Goal: Task Accomplishment & Management: Use online tool/utility

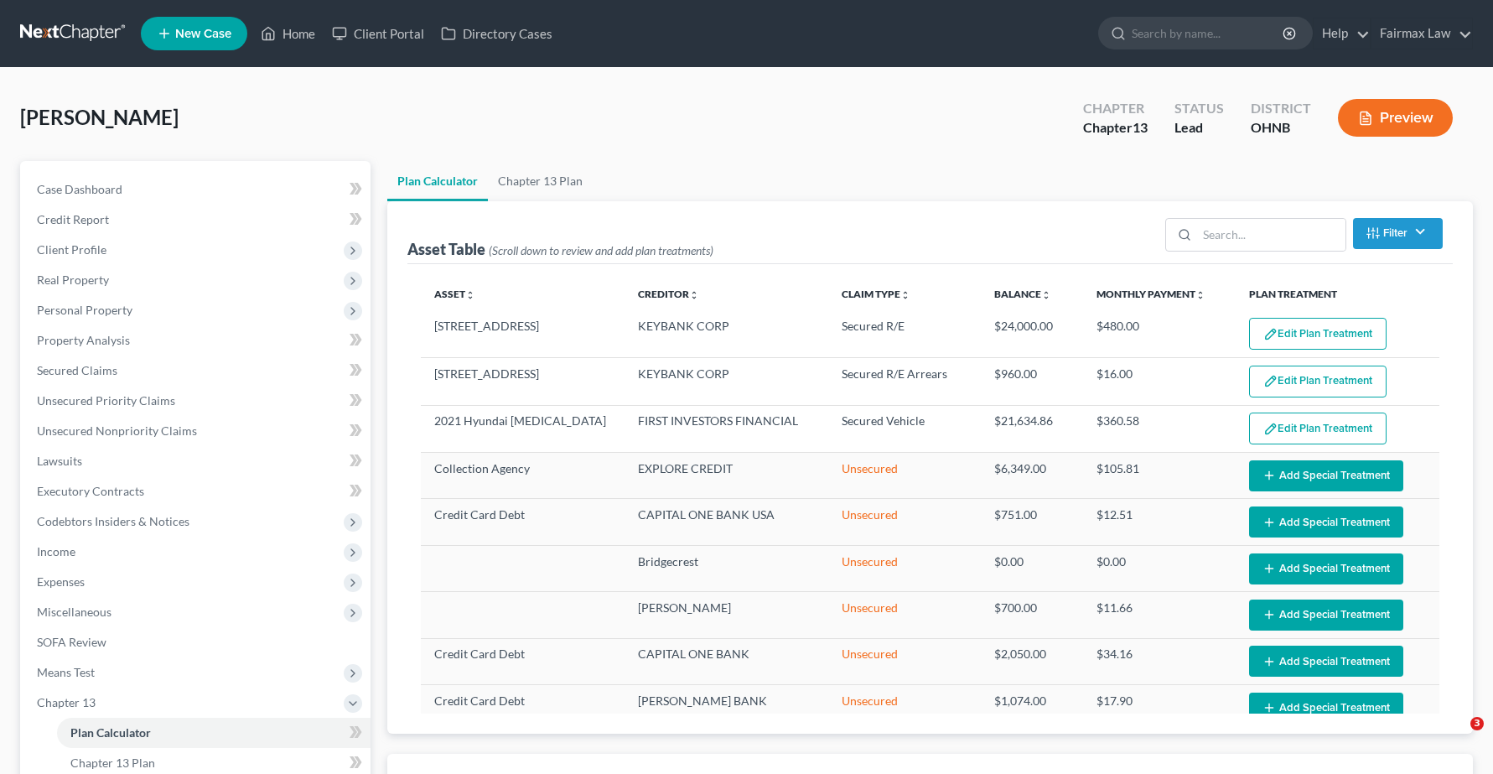
select select "59"
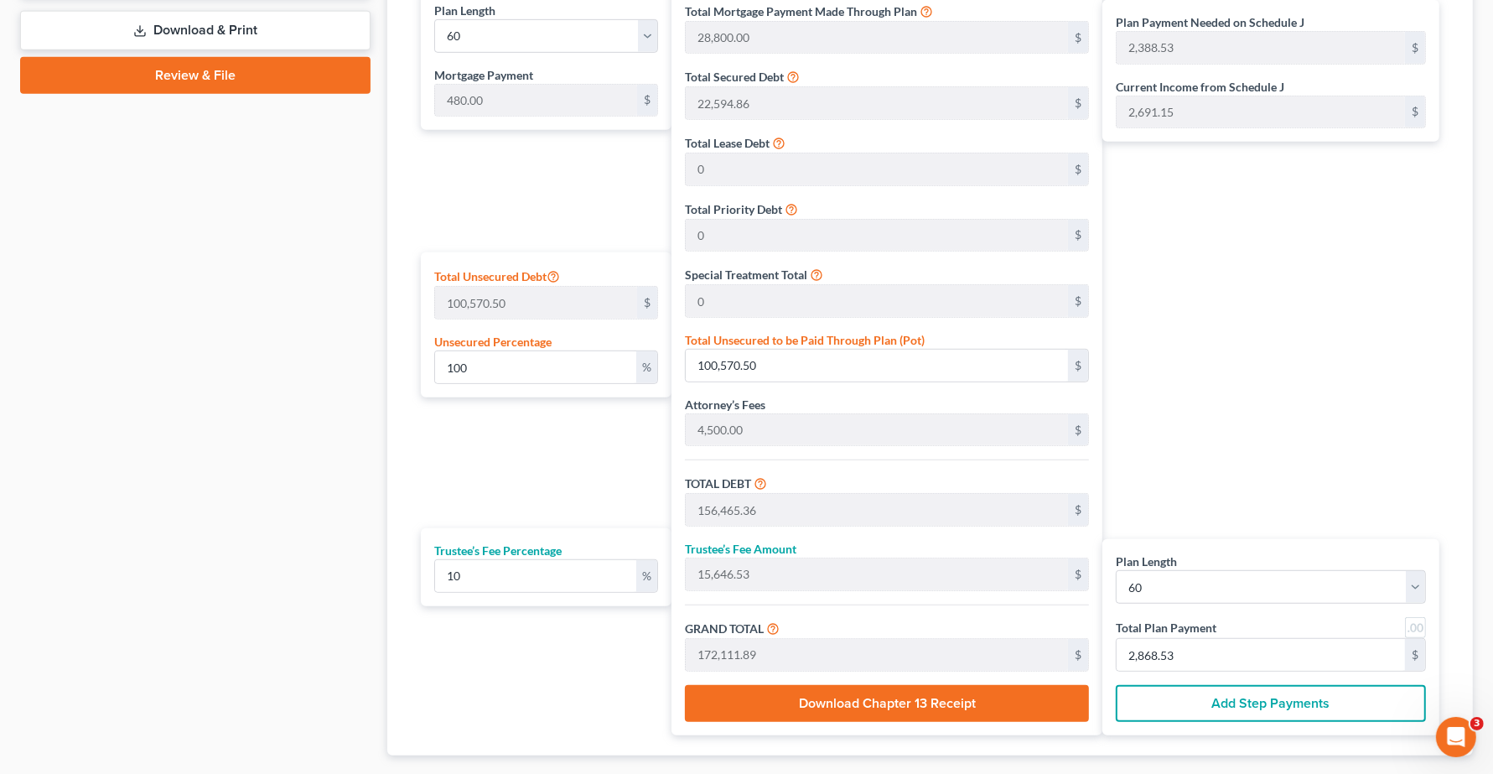
click at [170, 664] on div "Case Dashboard Payments Invoices Payments Payments Credit Report Client Profile" at bounding box center [195, 73] width 367 height 1472
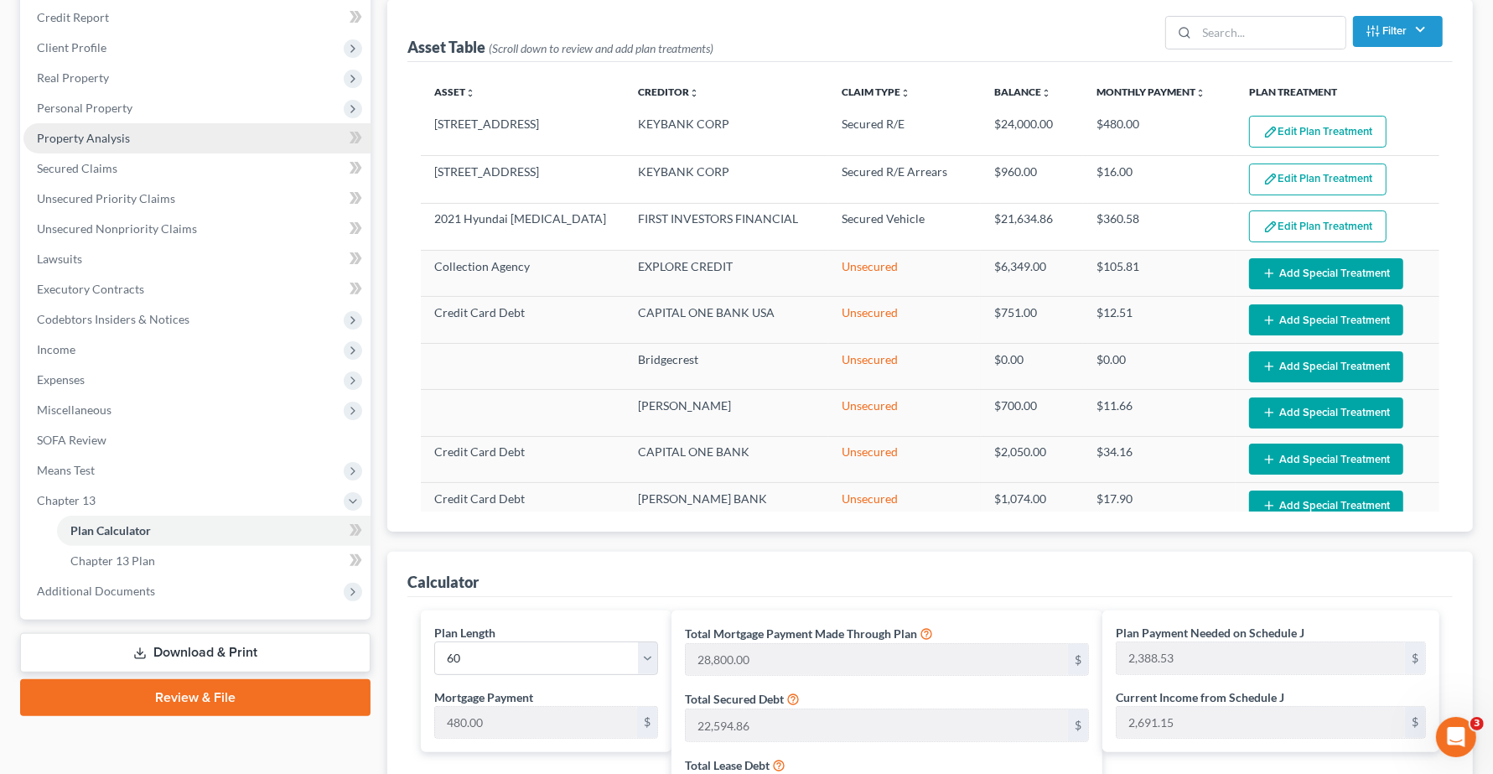
scroll to position [195, 0]
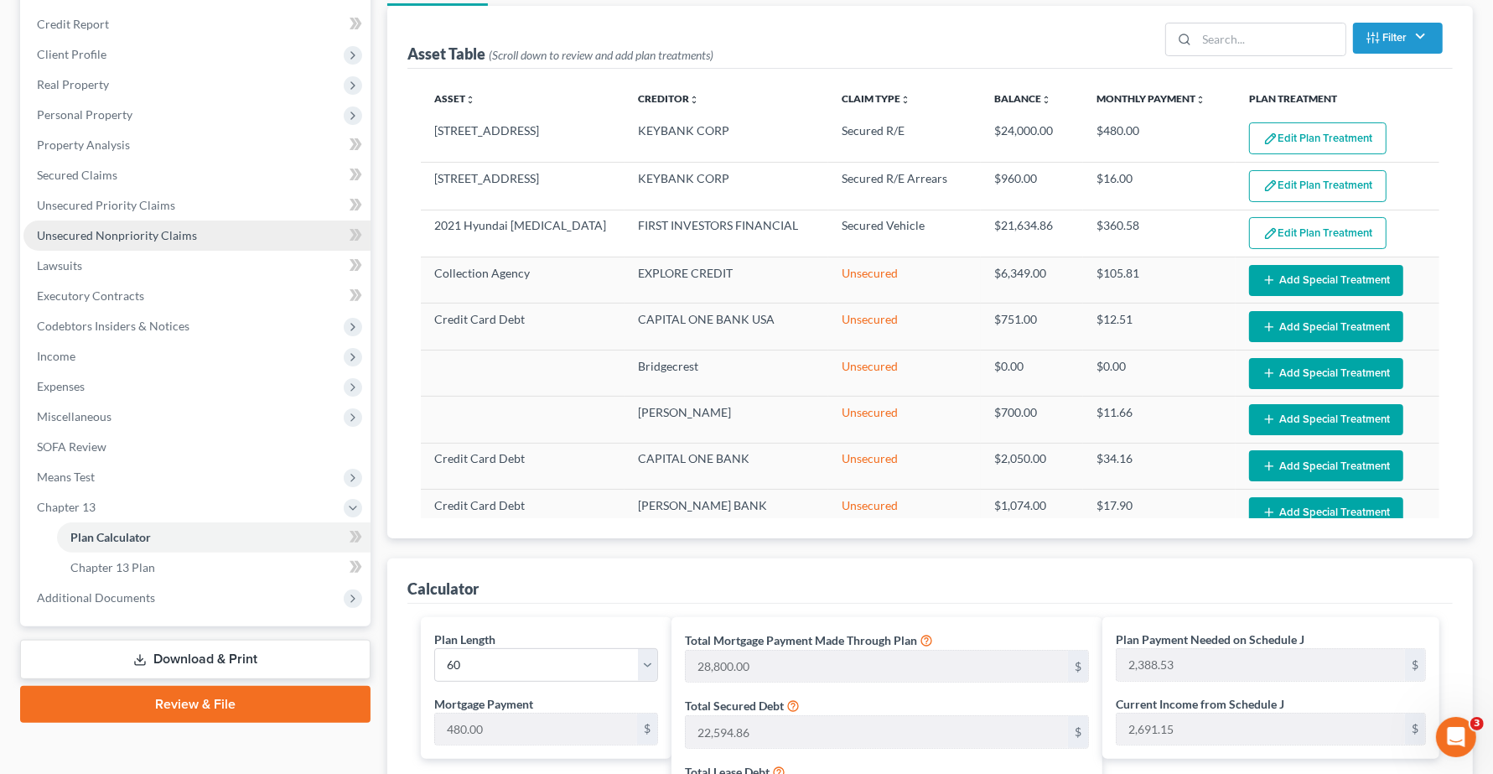
click at [116, 236] on span "Unsecured Nonpriority Claims" at bounding box center [117, 235] width 160 height 14
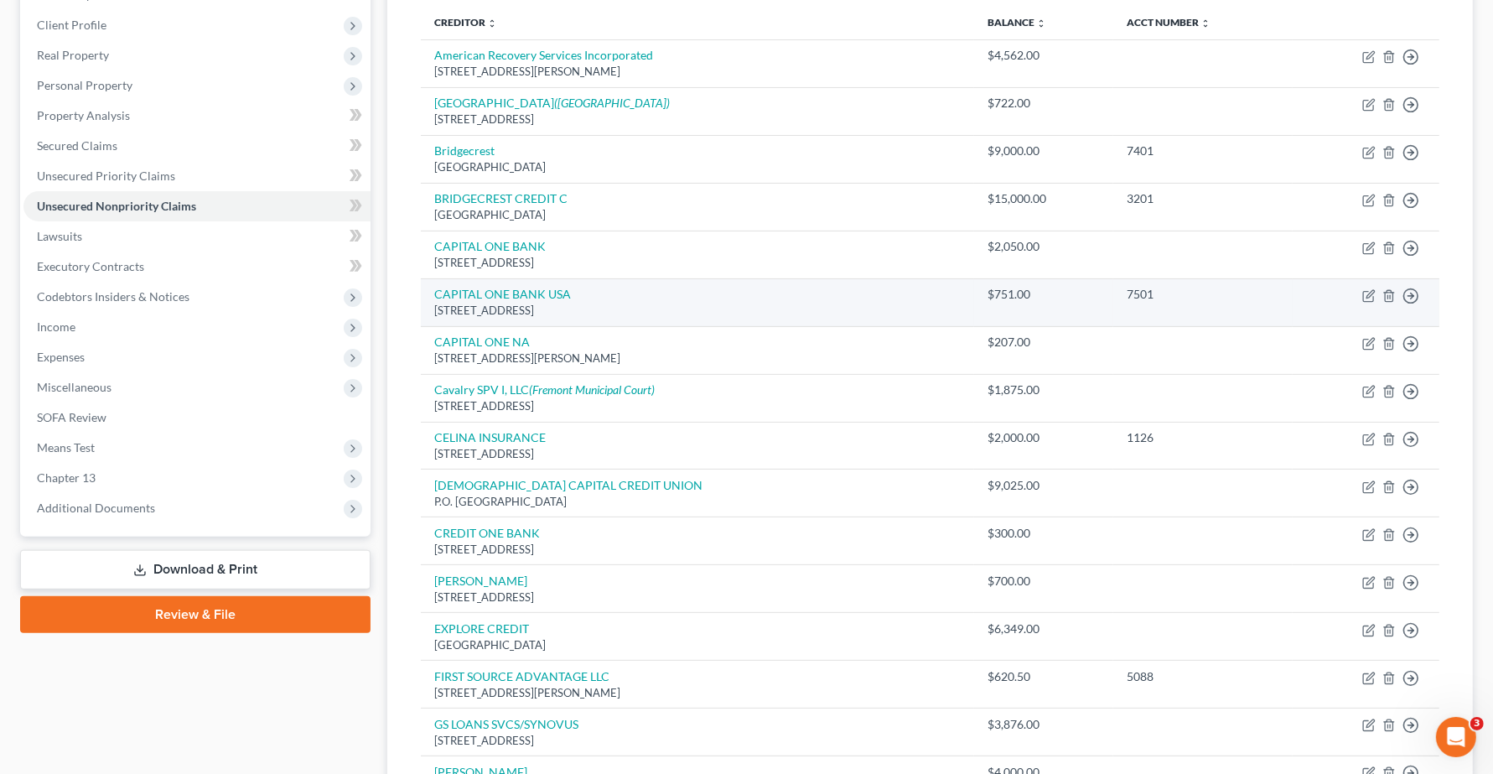
scroll to position [120, 0]
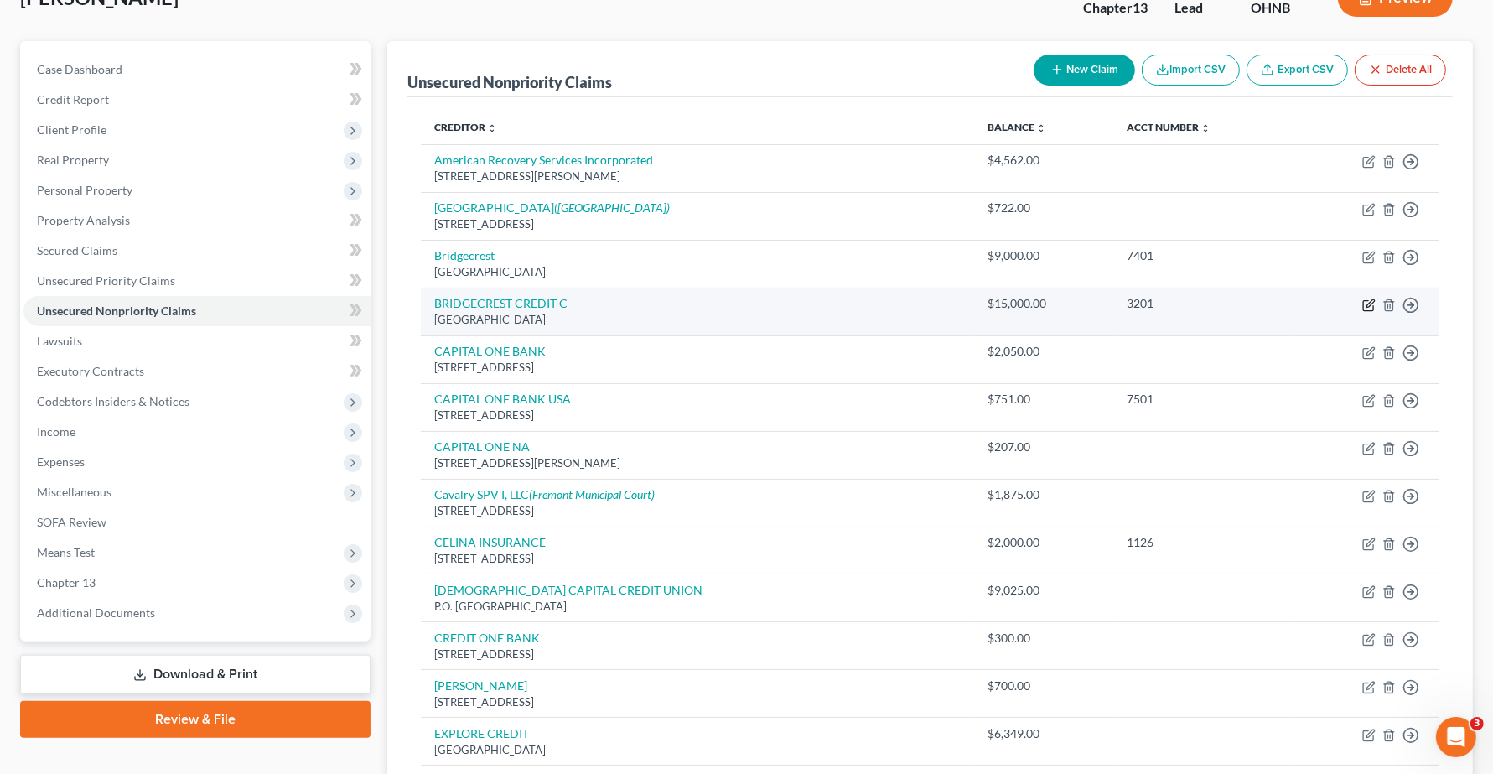
click at [1371, 309] on icon "button" at bounding box center [1368, 304] width 13 height 13
select select "3"
select select "14"
select select "0"
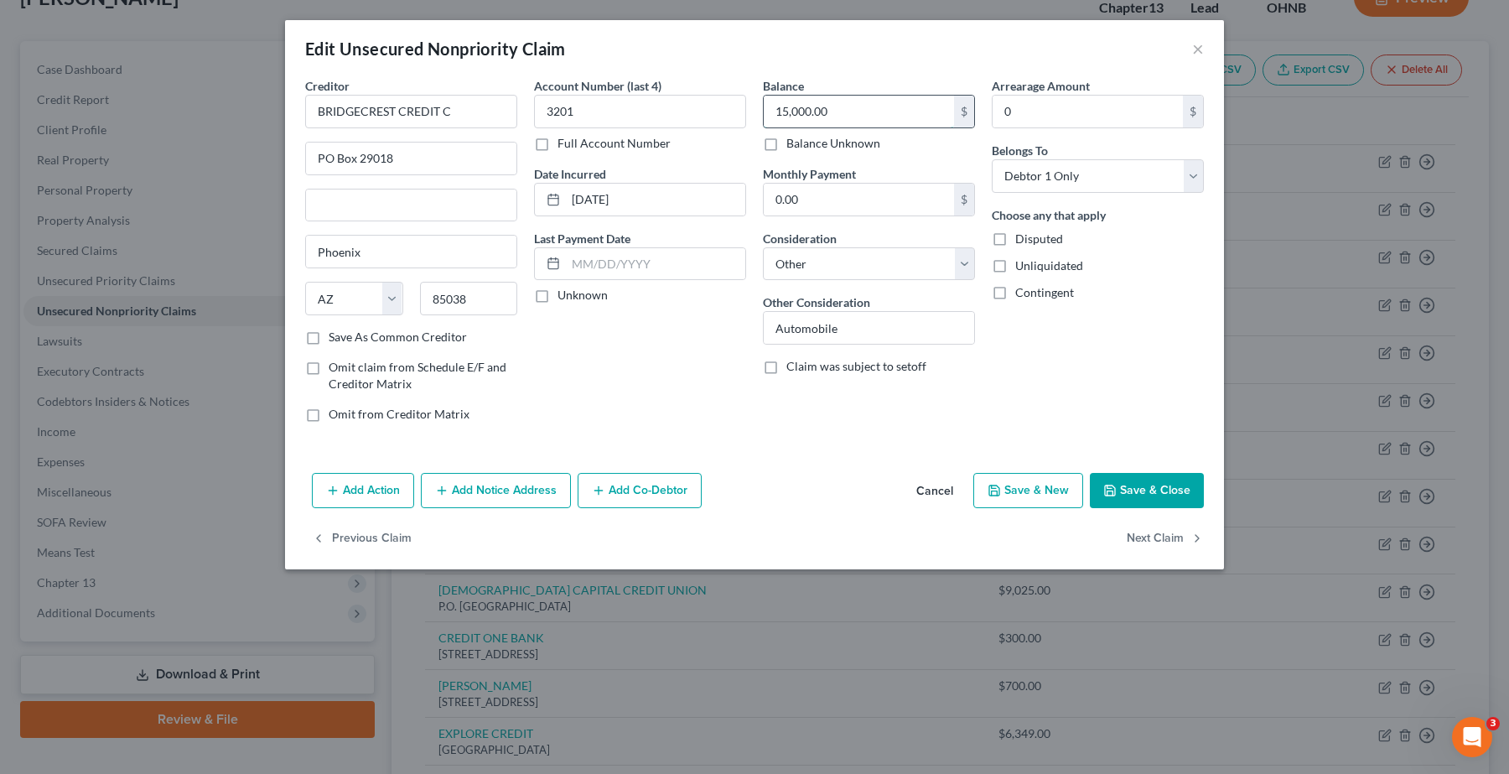
click at [877, 106] on input "15,000.00" at bounding box center [859, 112] width 190 height 32
drag, startPoint x: 891, startPoint y: 112, endPoint x: 403, endPoint y: 114, distance: 488.0
click at [404, 116] on div "Creditor * BRIDGECREST CREDIT C PO Box 29018 [GEOGRAPHIC_DATA] [US_STATE][GEOGR…" at bounding box center [755, 256] width 916 height 359
type input "12,000.00"
click at [1178, 483] on button "Save & Close" at bounding box center [1147, 490] width 114 height 35
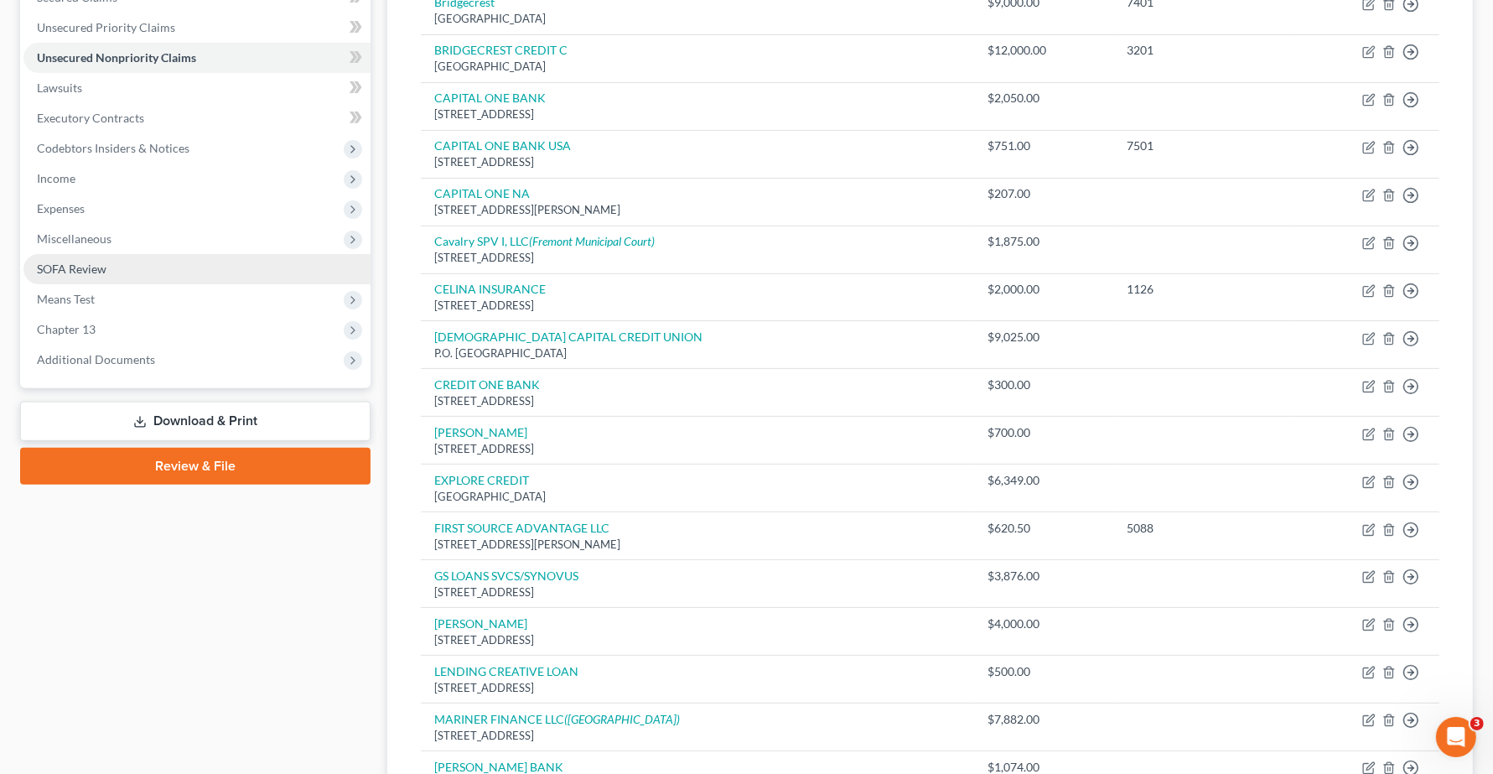
scroll to position [329, 0]
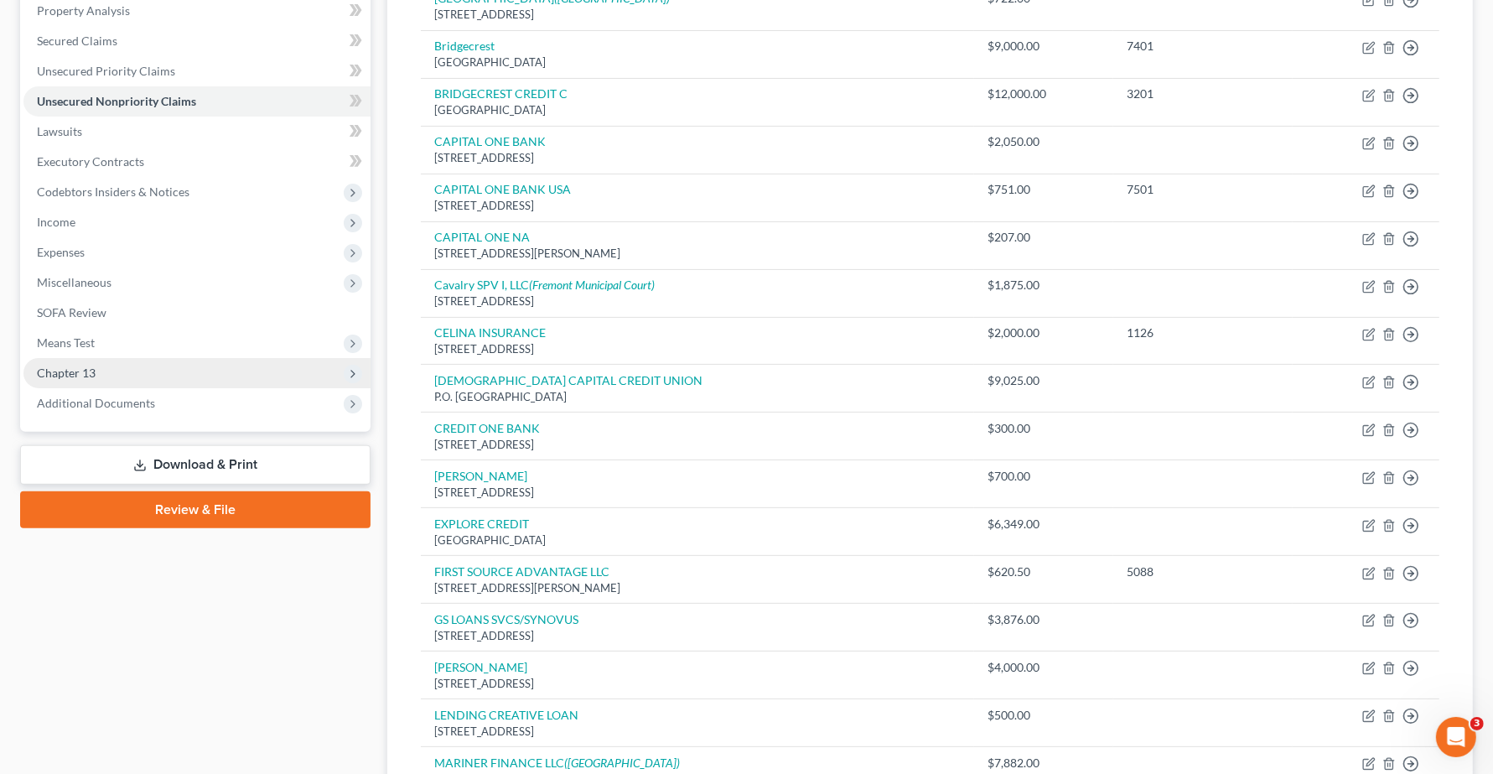
click at [82, 369] on span "Chapter 13" at bounding box center [66, 373] width 59 height 14
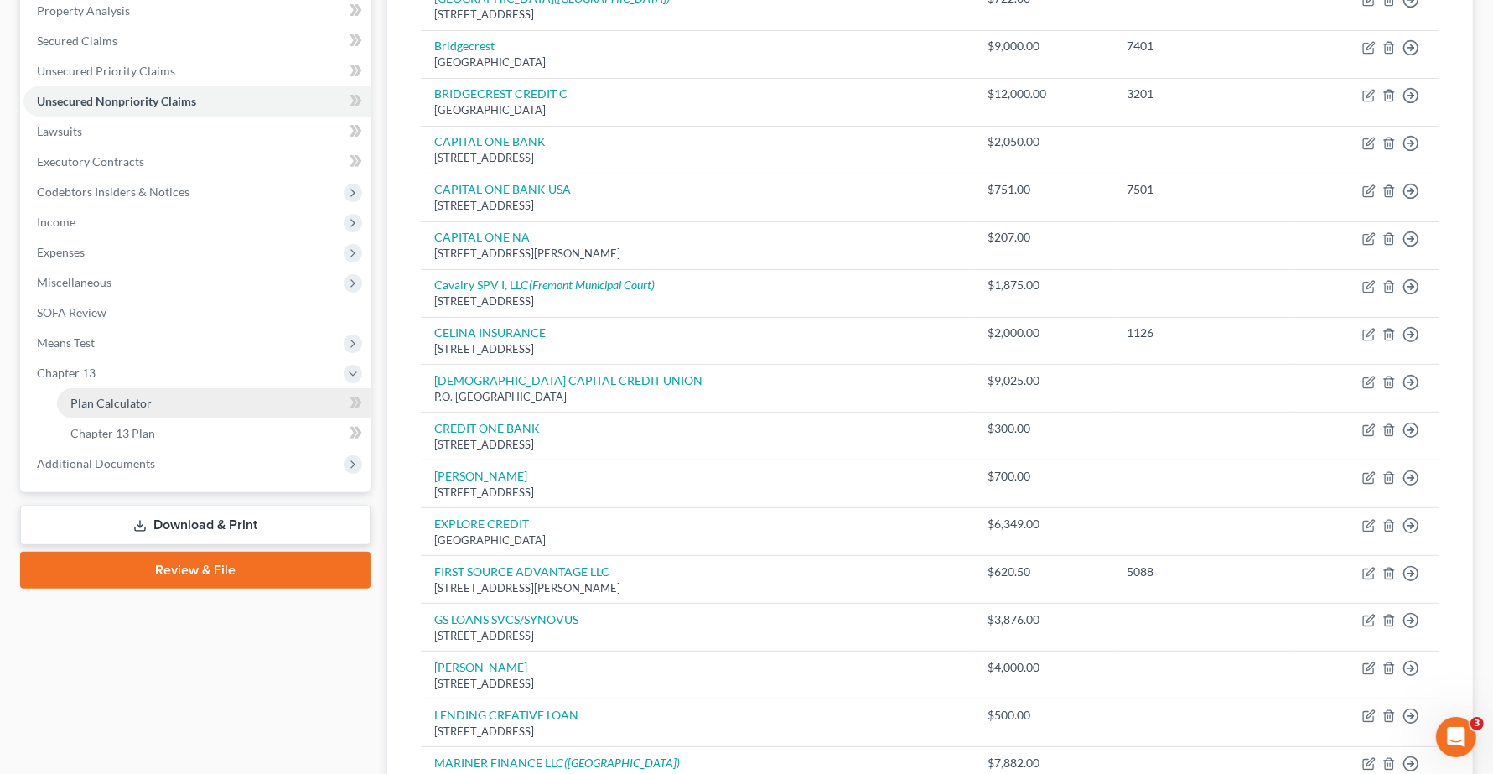
click at [92, 396] on span "Plan Calculator" at bounding box center [110, 403] width 81 height 14
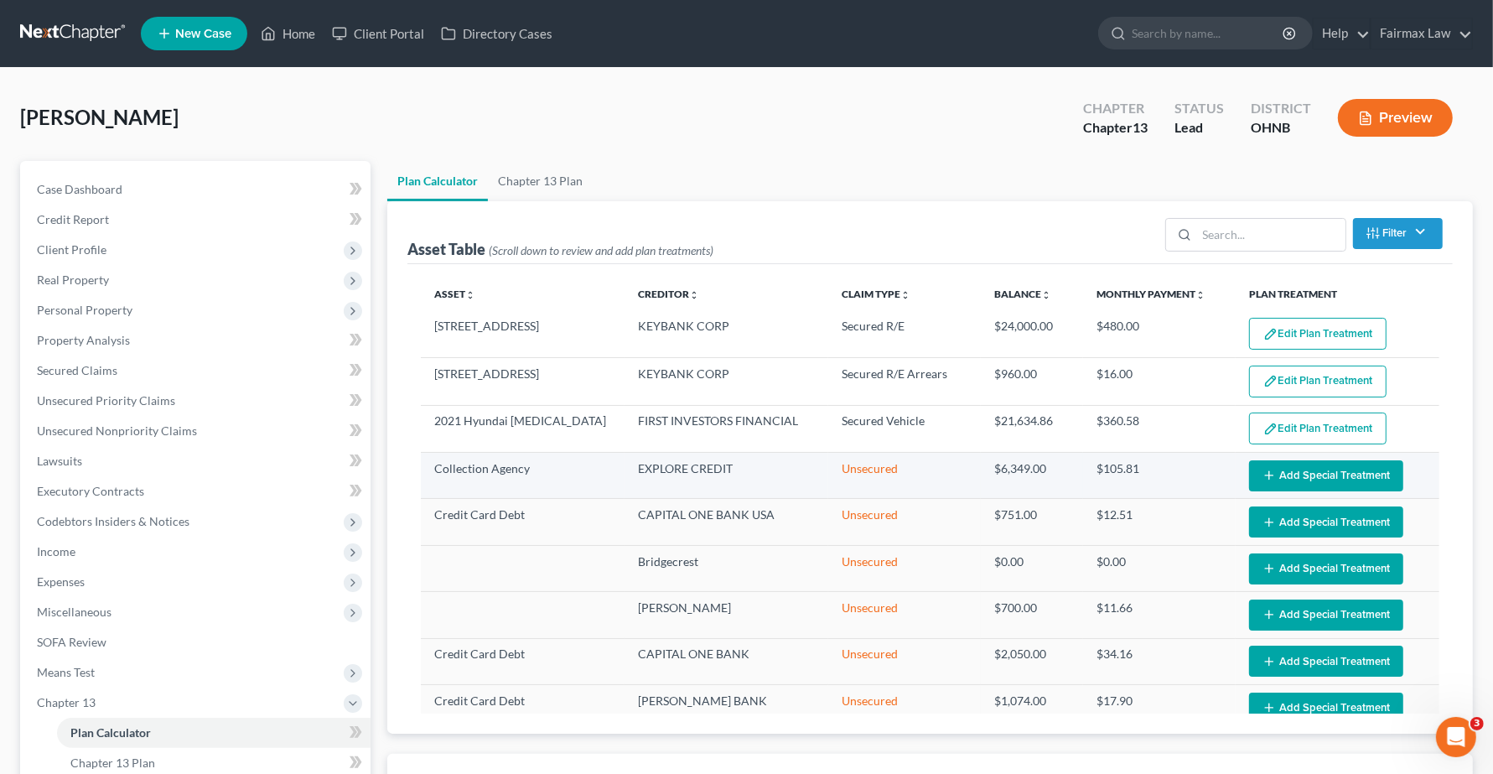
select select "59"
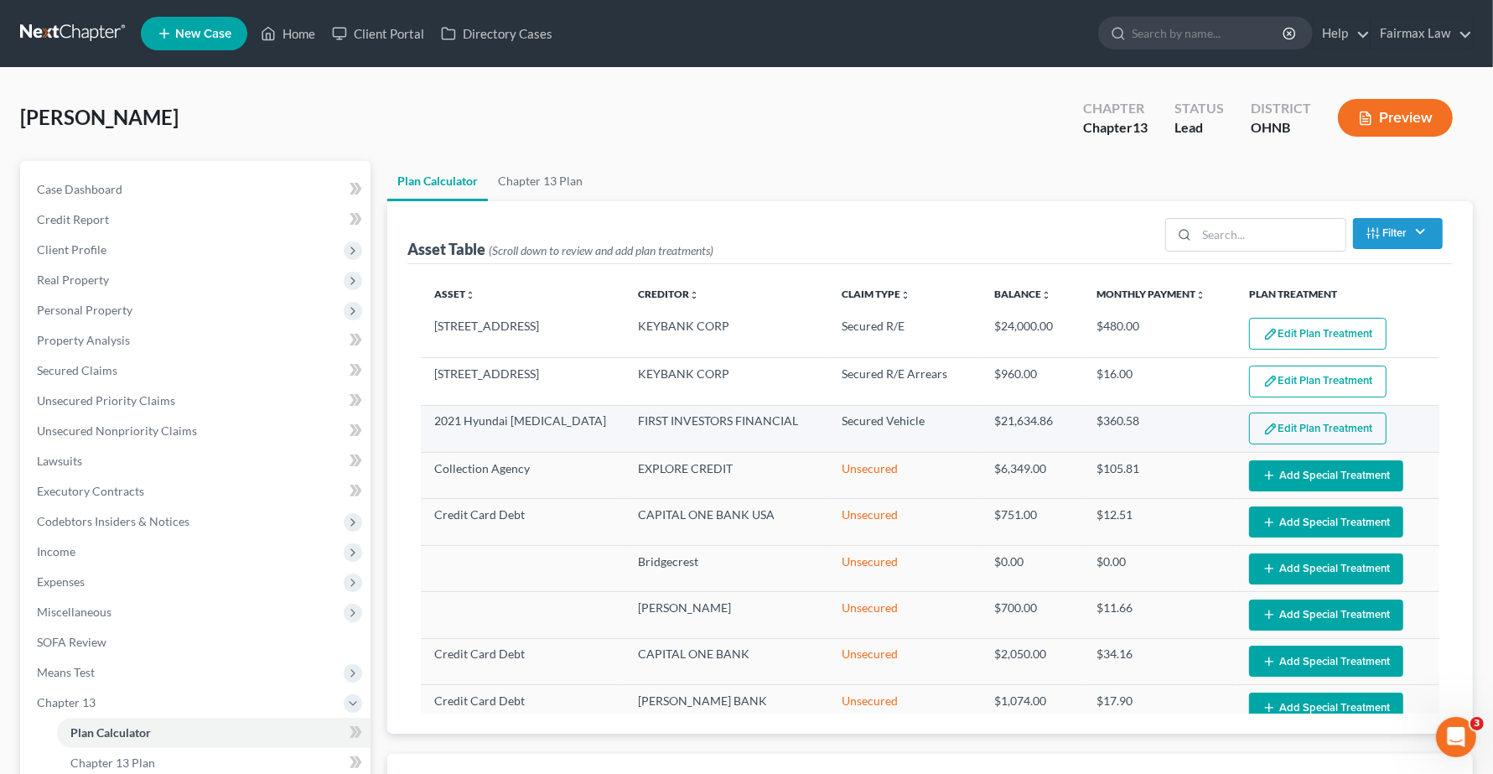
click at [1331, 432] on button "Edit Plan Treatment" at bounding box center [1317, 428] width 137 height 32
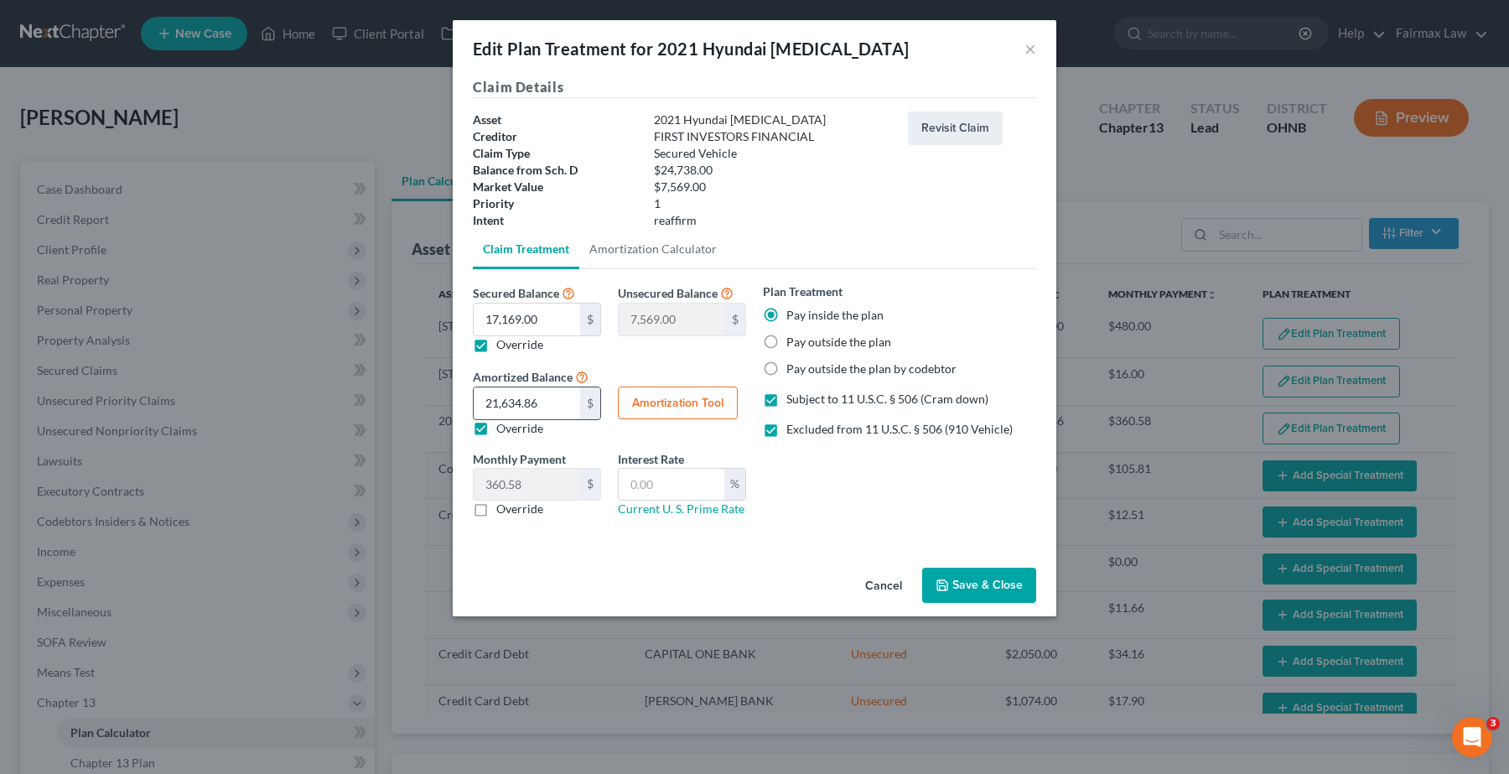
click at [547, 408] on input "21,634.86" at bounding box center [527, 403] width 106 height 32
type input "1"
type input "0.01"
type input "17"
type input "0.28"
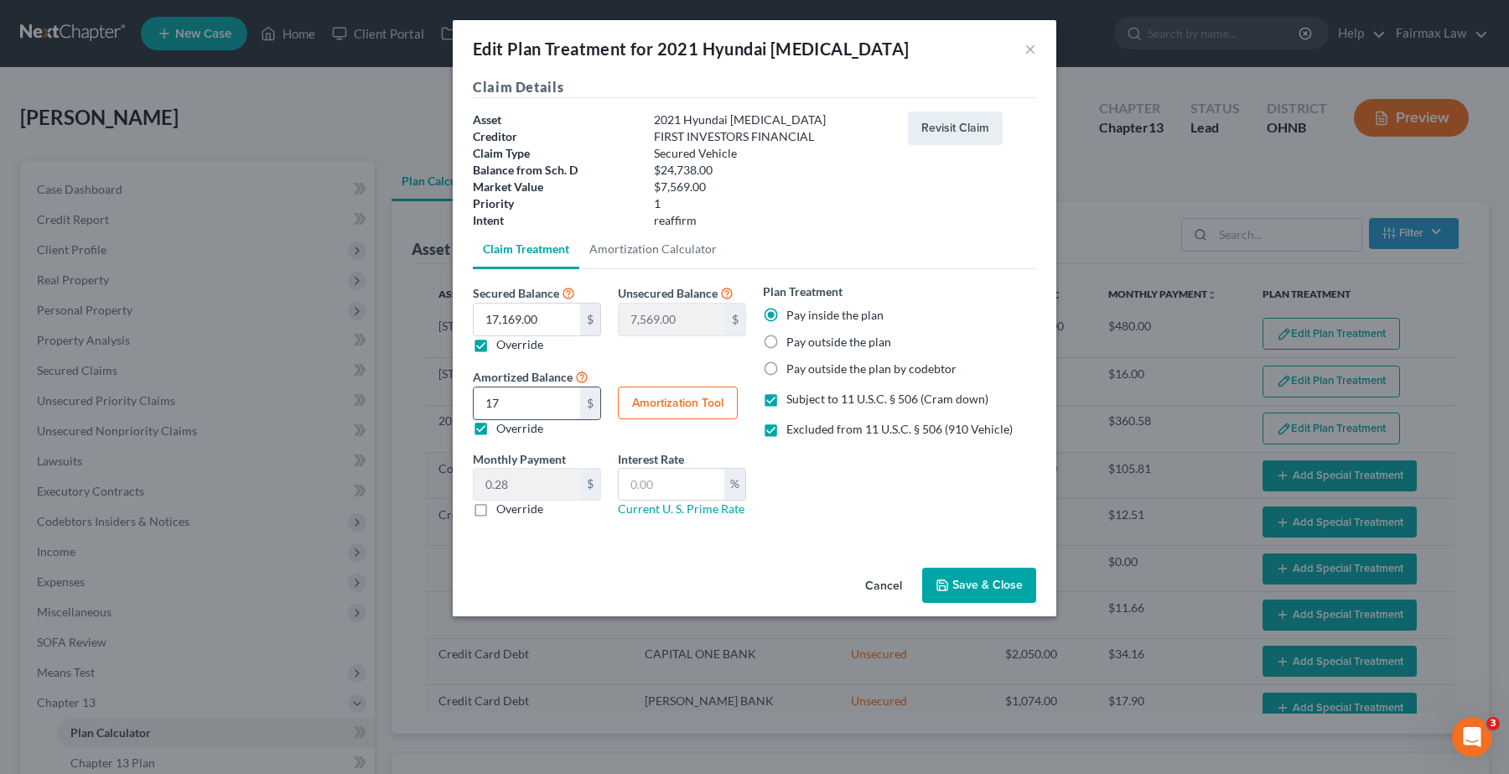
type input "171"
type input "2.85"
type input "1715"
type input "28.58"
type input "1,71"
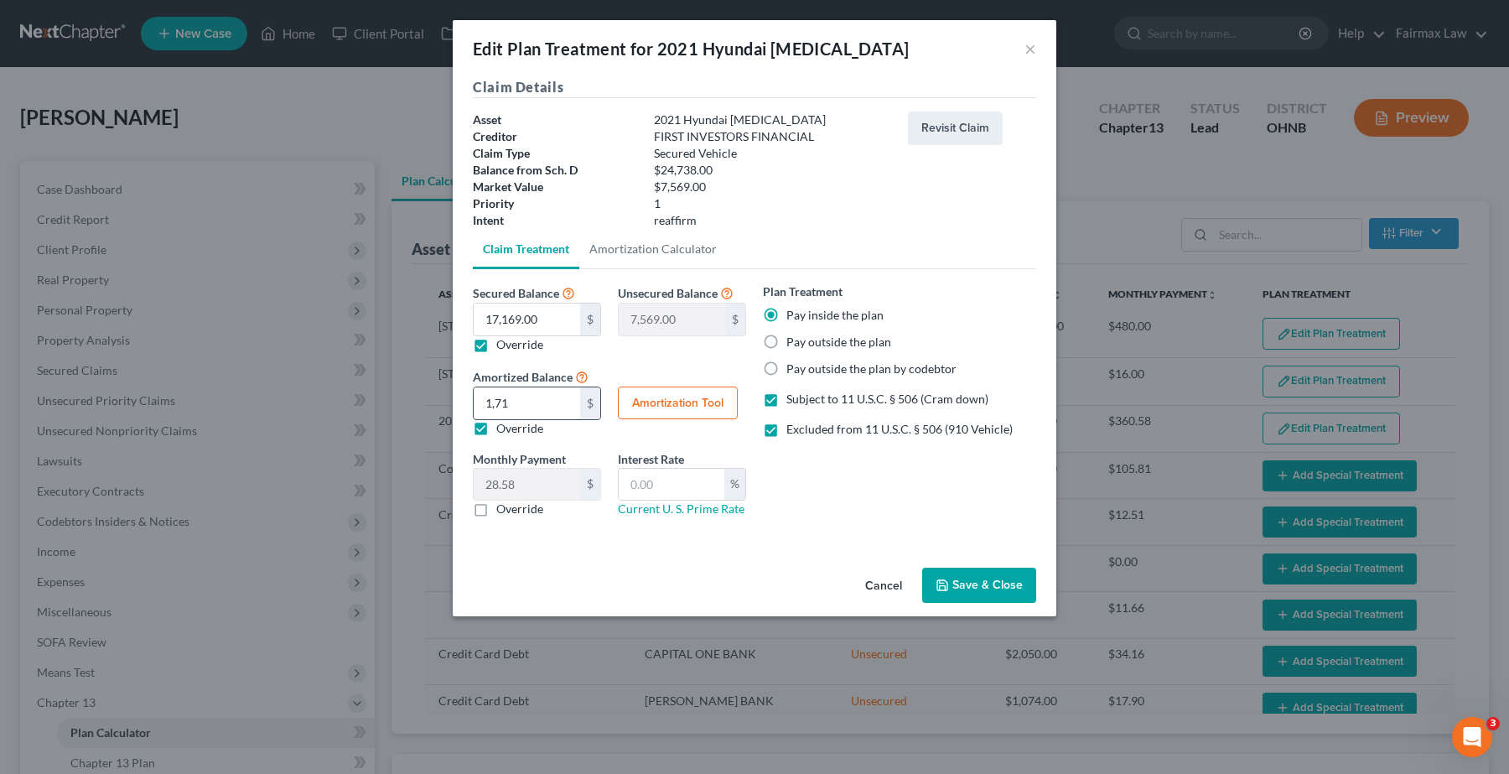
type input "2.85"
type input "1716"
type input "28.60"
type input "1,7169"
type input "286.15"
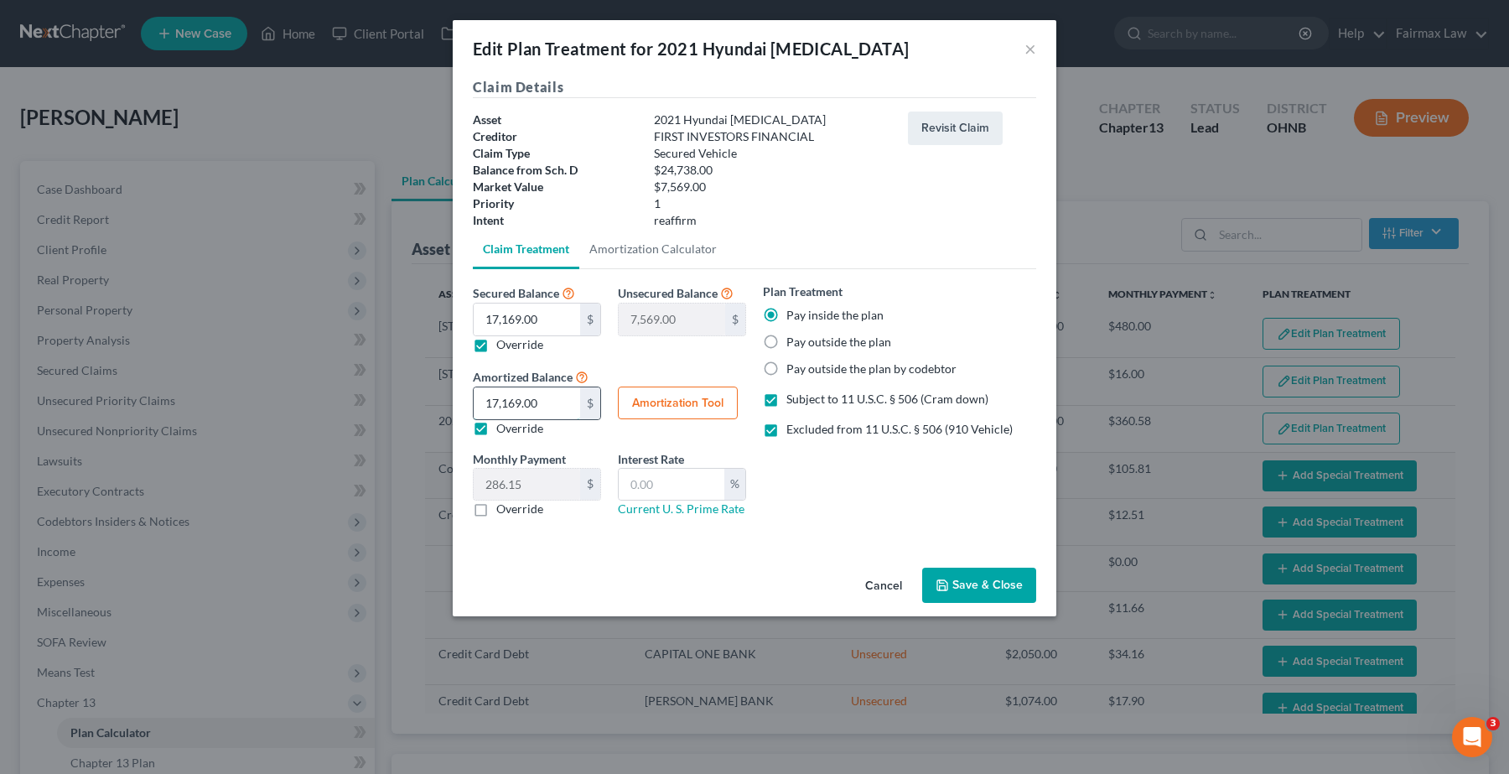
type input "17,169.00"
click at [692, 407] on button "Amortization Tool" at bounding box center [678, 404] width 120 height 34
type input "17,169.00"
type input "60"
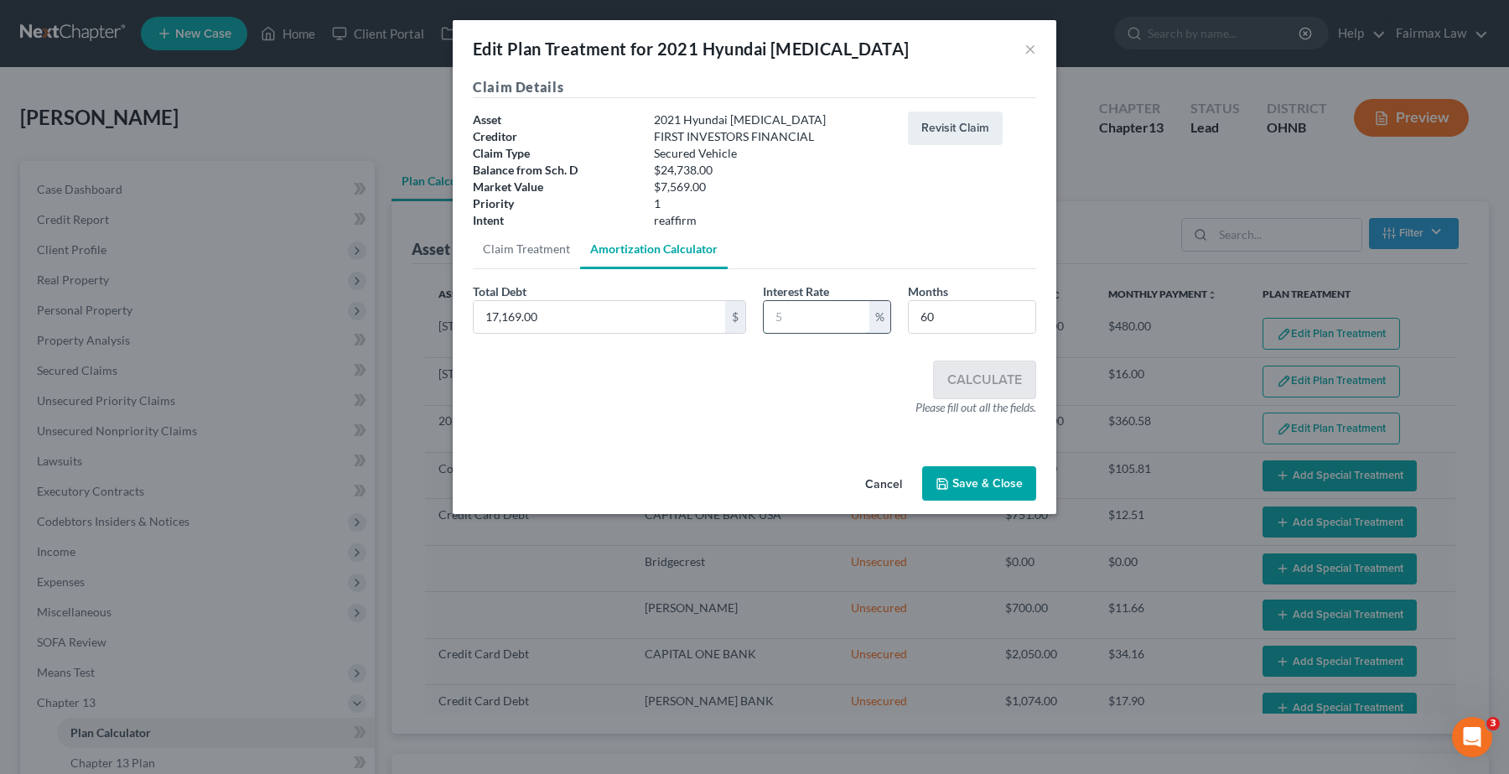
click at [819, 323] on input "text" at bounding box center [817, 317] width 106 height 32
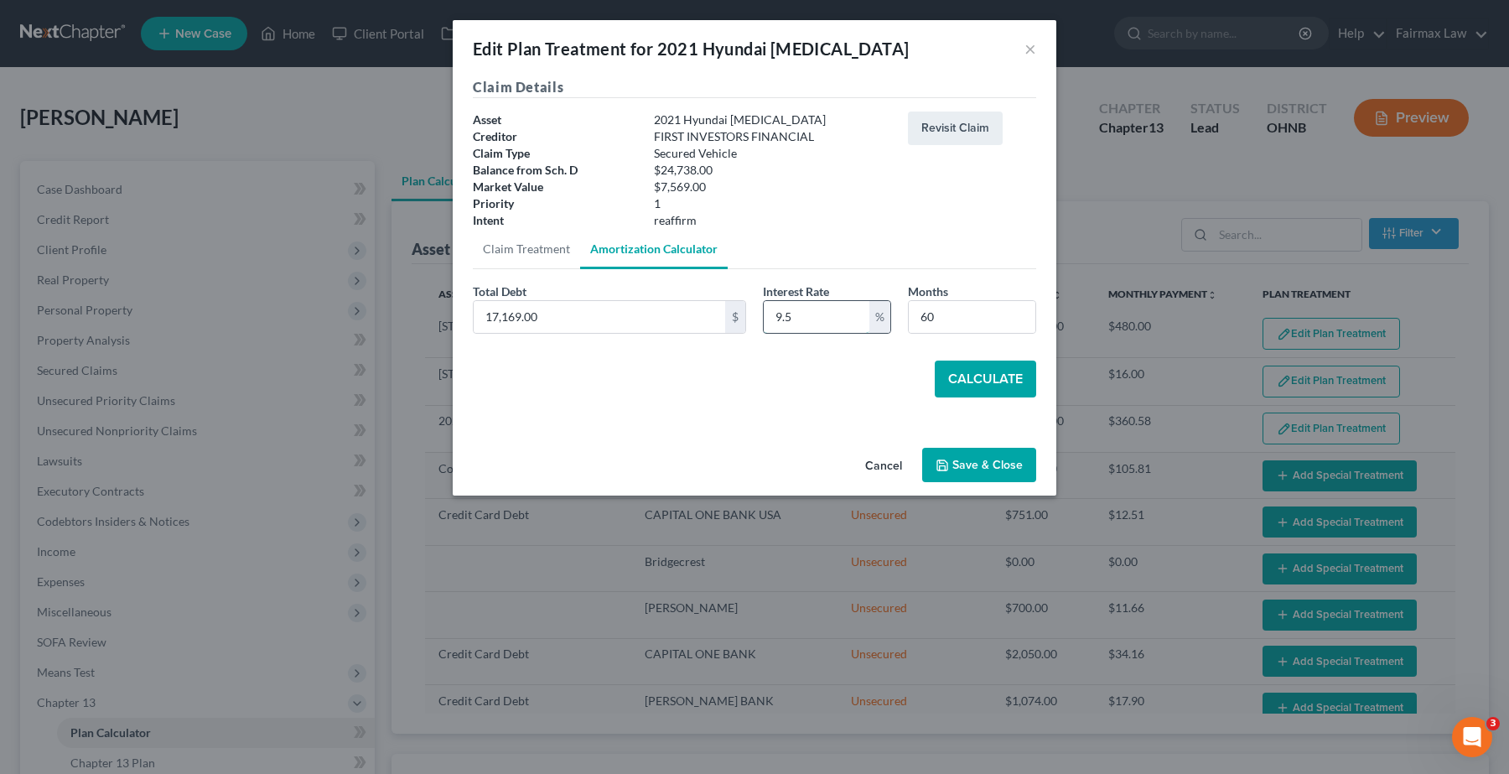
type input "9.5"
click at [983, 380] on button "Calculate" at bounding box center [985, 379] width 101 height 37
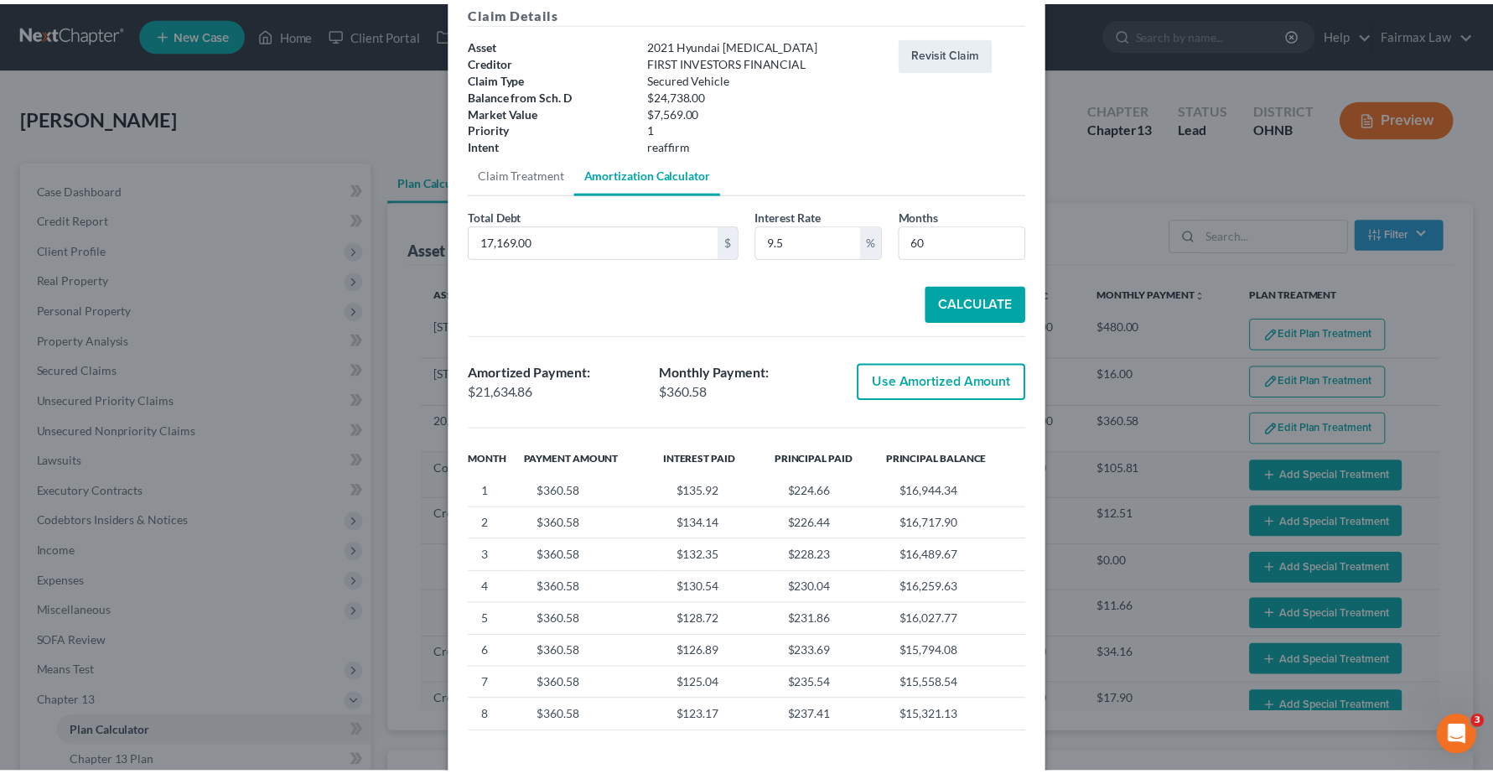
scroll to position [151, 0]
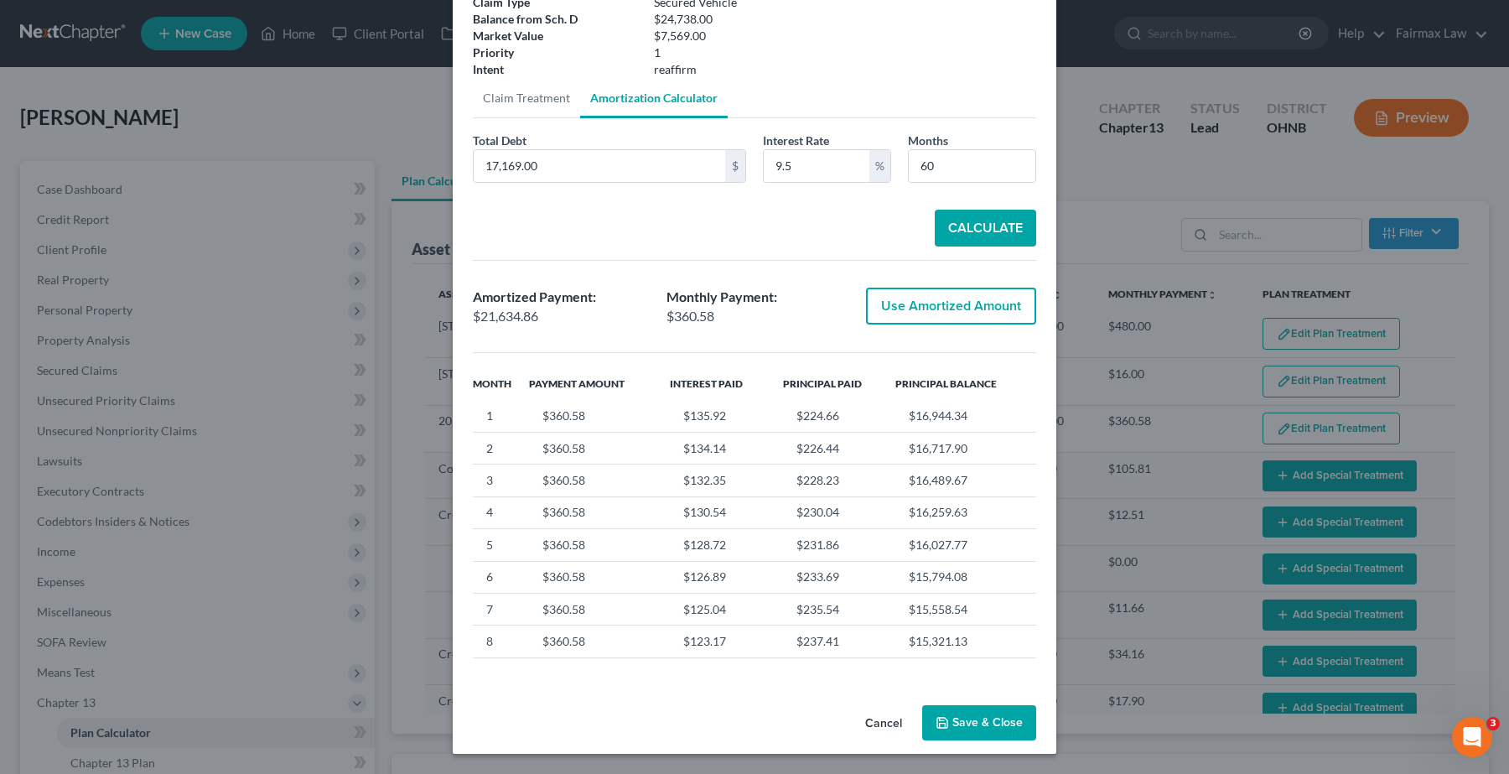
click at [1003, 719] on button "Save & Close" at bounding box center [979, 722] width 114 height 35
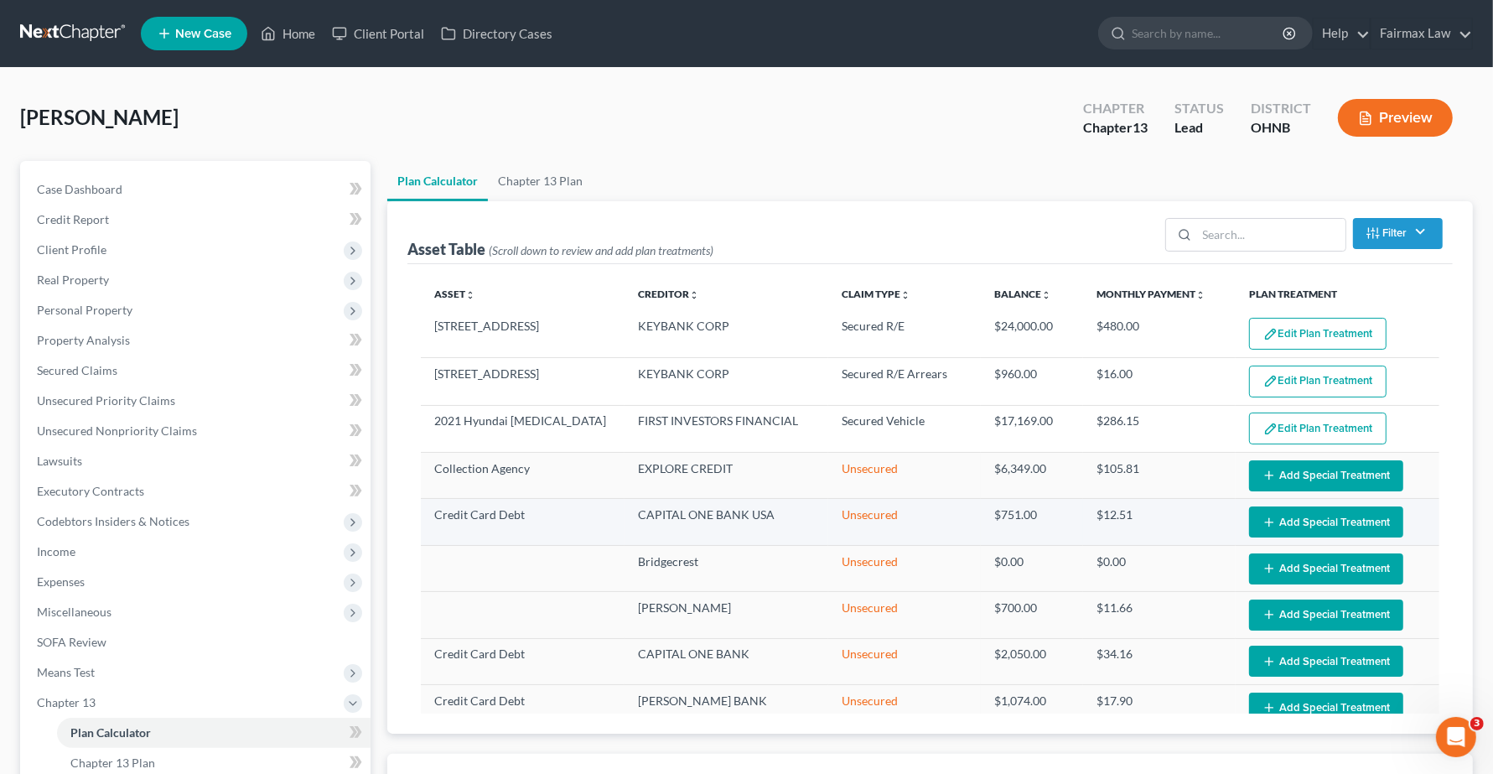
select select "59"
